Goal: Task Accomplishment & Management: Manage account settings

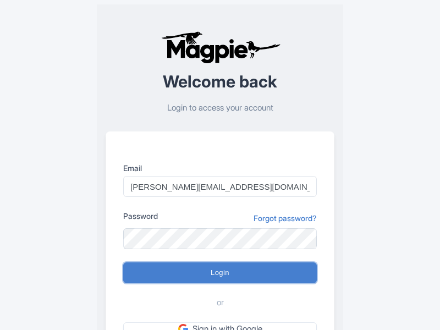
click at [220, 273] on input "Login" at bounding box center [219, 272] width 193 height 21
type input "Logging in..."
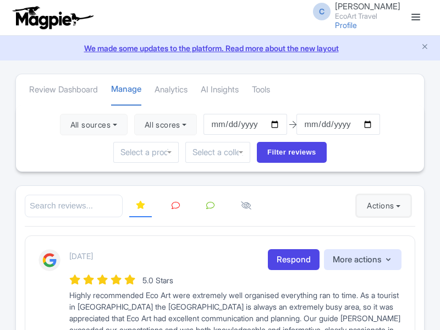
click at [381, 206] on button "Actions" at bounding box center [383, 206] width 54 height 22
click at [0, 0] on link "Import new reviews" at bounding box center [0, 0] width 0 height 0
